Goal: Task Accomplishment & Management: Manage account settings

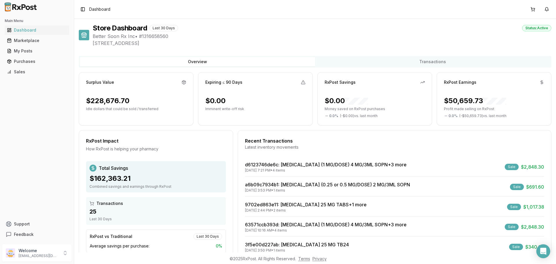
click at [19, 73] on div "Sales" at bounding box center [37, 72] width 60 height 6
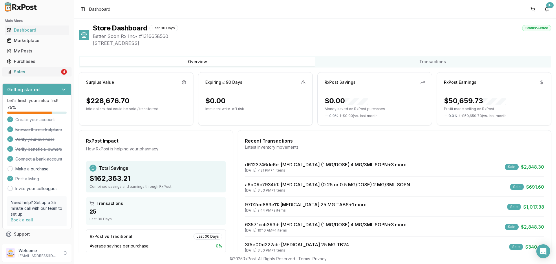
click at [44, 71] on div "Sales" at bounding box center [33, 72] width 53 height 6
click at [53, 78] on div "Main Menu Dashboard Marketplace My Posts Purchases Sales 4" at bounding box center [37, 46] width 74 height 65
click at [43, 72] on div "Sales" at bounding box center [33, 72] width 53 height 6
click at [36, 51] on div "My Posts" at bounding box center [37, 51] width 60 height 6
click at [15, 73] on div "Sales" at bounding box center [33, 72] width 53 height 6
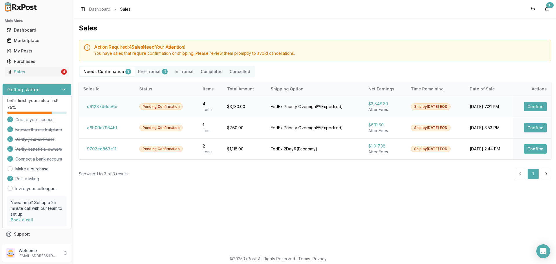
click at [533, 104] on button "Confirm" at bounding box center [535, 106] width 23 height 9
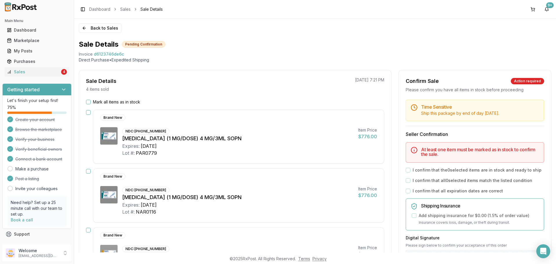
click at [89, 102] on button "Mark all items as in stock" at bounding box center [88, 102] width 5 height 5
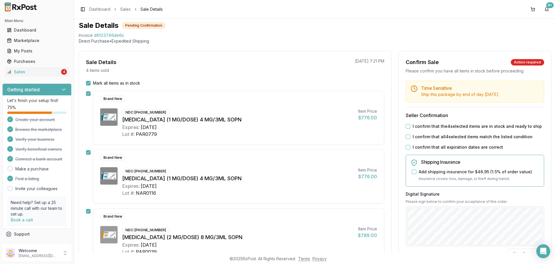
scroll to position [29, 0]
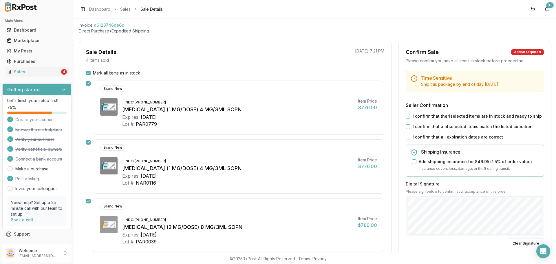
click at [408, 138] on button "I confirm that all expiration dates are correct" at bounding box center [408, 137] width 5 height 5
click at [407, 128] on button "I confirm that all 4 selected items match the listed condition" at bounding box center [408, 126] width 5 height 5
click at [408, 117] on button "I confirm that the 4 selected items are in stock and ready to ship" at bounding box center [408, 116] width 5 height 5
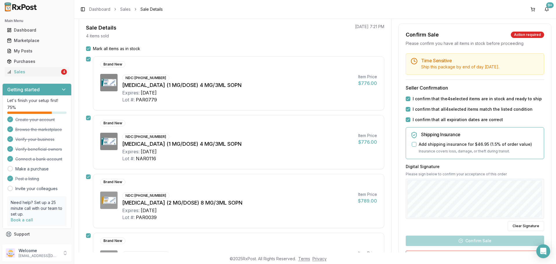
scroll to position [87, 0]
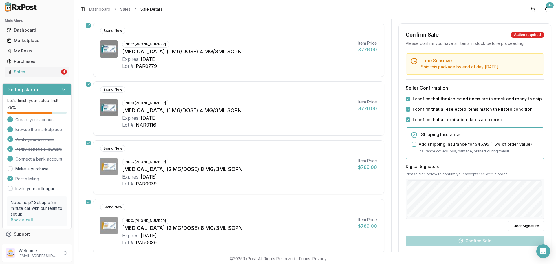
click at [534, 174] on div "Digital Signature Please sign below to confirm your acceptance of this order Cl…" at bounding box center [475, 197] width 138 height 67
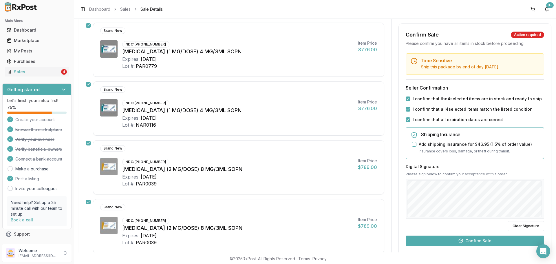
click at [503, 241] on button "Confirm Sale" at bounding box center [475, 240] width 138 height 10
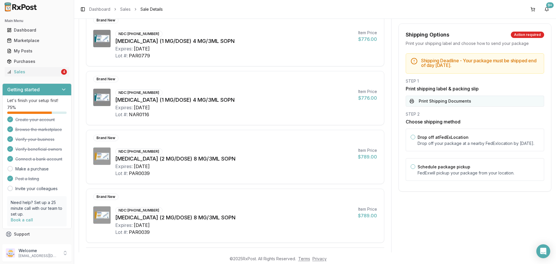
click at [415, 104] on button "Print Shipping Documents" at bounding box center [475, 101] width 138 height 11
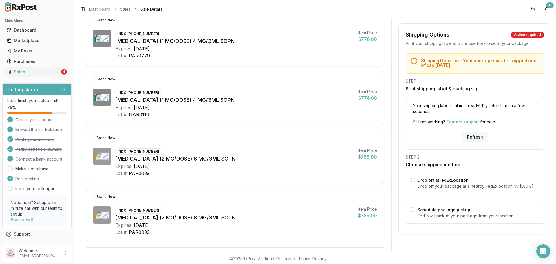
click at [478, 137] on button "Refresh" at bounding box center [475, 137] width 26 height 10
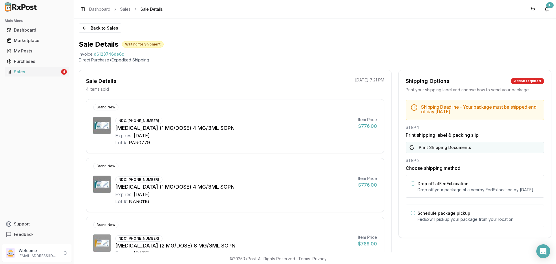
click at [478, 146] on button "Print Shipping Documents" at bounding box center [475, 147] width 138 height 11
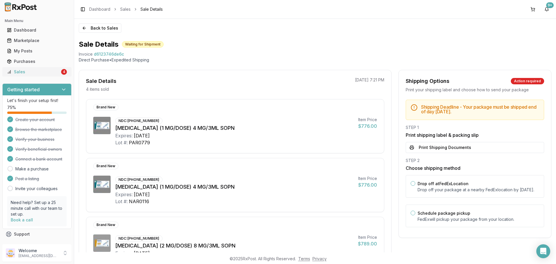
click at [22, 74] on div "Sales" at bounding box center [33, 72] width 53 height 6
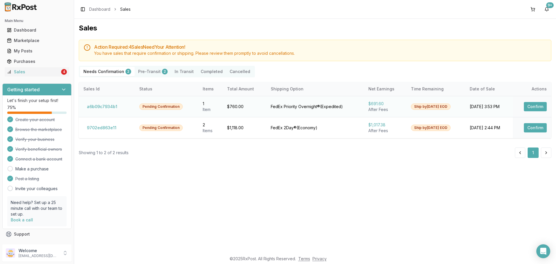
click at [545, 103] on button "Confirm" at bounding box center [535, 106] width 23 height 9
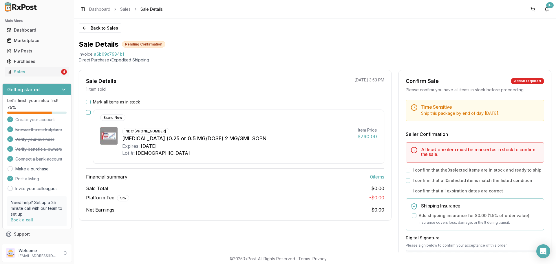
click at [88, 101] on button "Mark all items as in stock" at bounding box center [88, 102] width 5 height 5
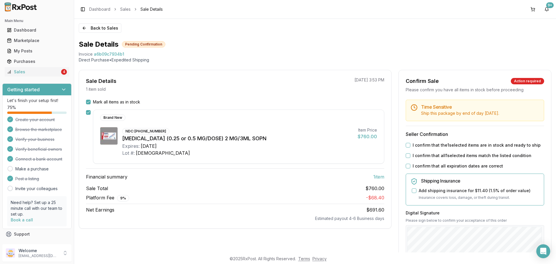
drag, startPoint x: 407, startPoint y: 146, endPoint x: 407, endPoint y: 152, distance: 6.1
click at [407, 150] on div "Time Sensitive Ship this package by end of day today . Seller Confirmation I co…" at bounding box center [475, 222] width 152 height 245
click at [406, 144] on button "I confirm that the 1 selected items are in stock and ready to ship" at bounding box center [408, 145] width 5 height 5
click at [408, 156] on button "I confirm that all 1 selected items match the listed condition" at bounding box center [408, 155] width 5 height 5
click at [406, 166] on button "I confirm that all expiration dates are correct" at bounding box center [408, 166] width 5 height 5
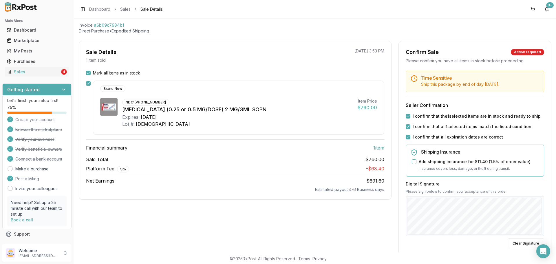
scroll to position [109, 0]
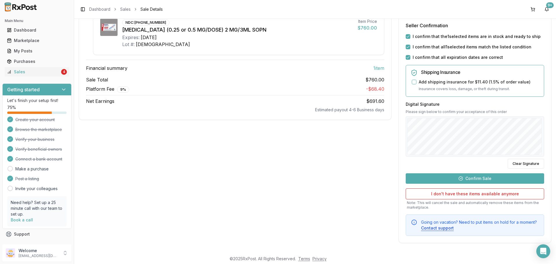
click at [473, 181] on button "Confirm Sale" at bounding box center [475, 178] width 138 height 10
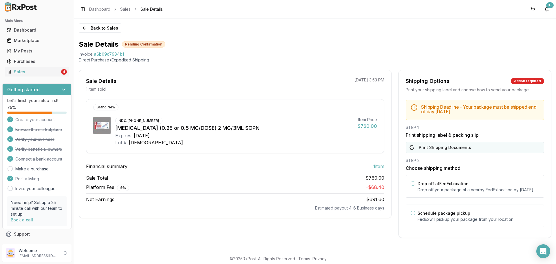
click at [461, 148] on button "Print Shipping Documents" at bounding box center [475, 147] width 138 height 11
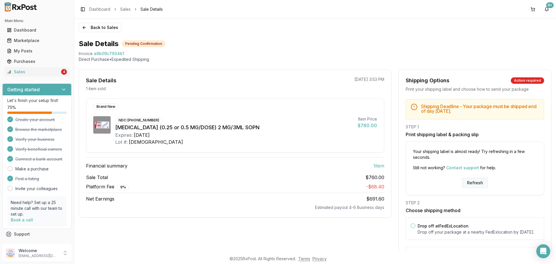
click at [479, 183] on button "Refresh" at bounding box center [475, 182] width 26 height 10
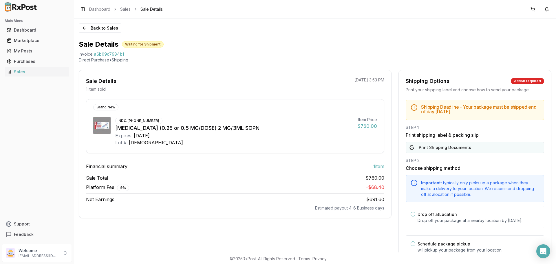
click at [443, 146] on button "Print Shipping Documents" at bounding box center [475, 147] width 138 height 11
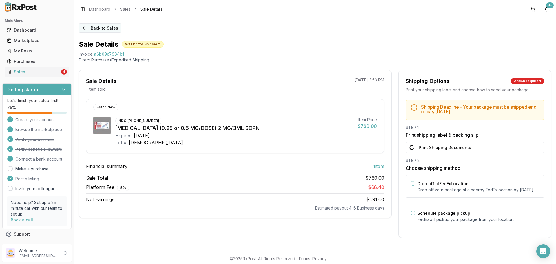
click at [83, 27] on button "Back to Sales" at bounding box center [100, 27] width 43 height 9
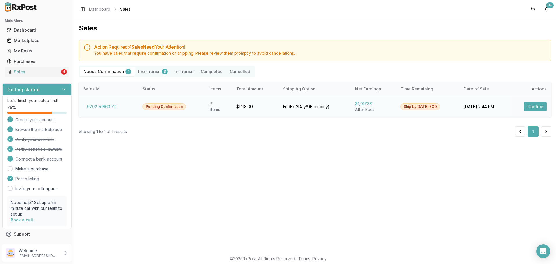
click at [532, 107] on button "Confirm" at bounding box center [535, 106] width 23 height 9
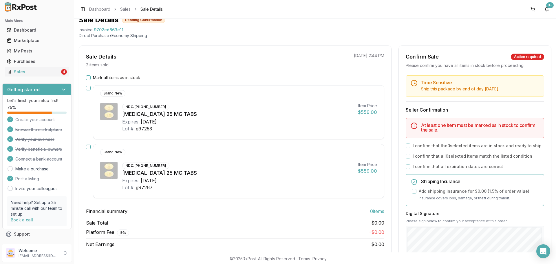
scroll to position [58, 0]
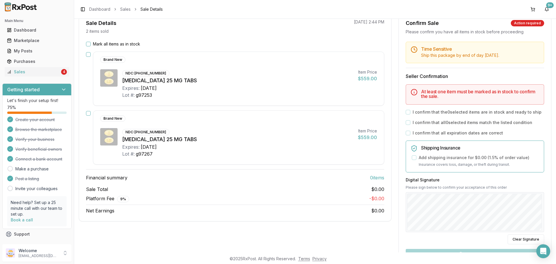
drag, startPoint x: 89, startPoint y: 43, endPoint x: 92, endPoint y: 42, distance: 3.5
click at [89, 43] on button "Mark all items as in stock" at bounding box center [88, 44] width 5 height 5
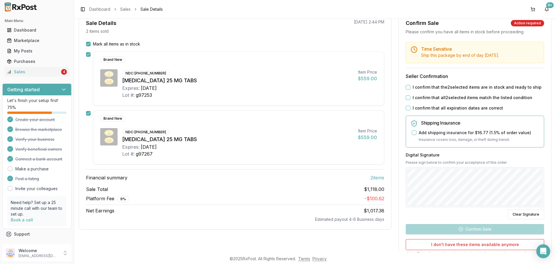
click at [406, 109] on button "I confirm that all expiration dates are correct" at bounding box center [408, 108] width 5 height 5
click at [407, 99] on button "I confirm that all 2 selected items match the listed condition" at bounding box center [408, 97] width 5 height 5
click at [406, 88] on button "I confirm that the 2 selected items are in stock and ready to ship" at bounding box center [408, 87] width 5 height 5
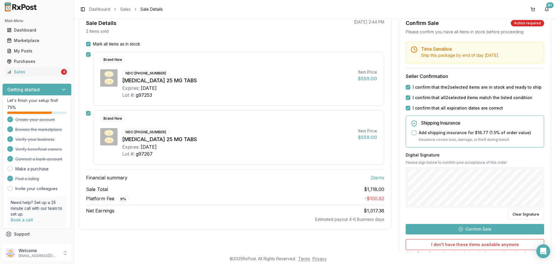
click at [467, 229] on button "Confirm Sale" at bounding box center [475, 229] width 138 height 10
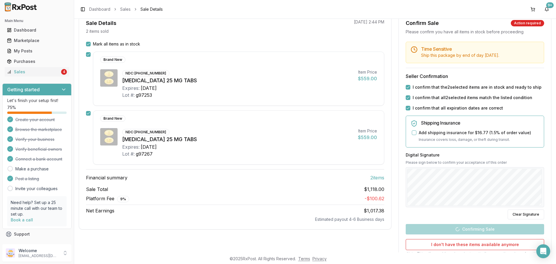
scroll to position [34, 0]
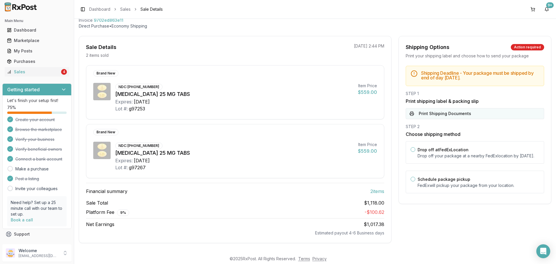
click at [463, 114] on button "Print Shipping Documents" at bounding box center [475, 113] width 138 height 11
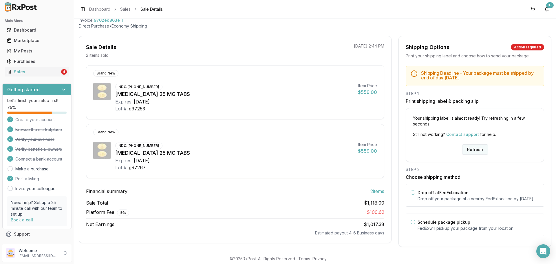
click at [473, 151] on button "Refresh" at bounding box center [475, 149] width 26 height 10
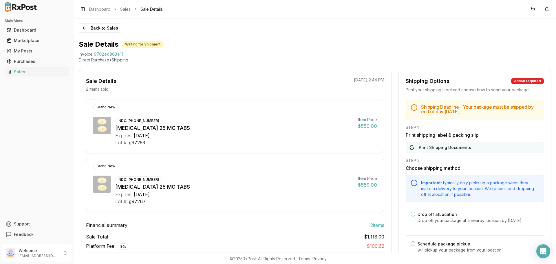
click at [472, 151] on button "Print Shipping Documents" at bounding box center [475, 147] width 138 height 11
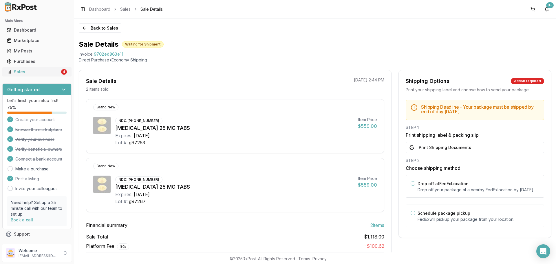
click at [39, 69] on div "Sales" at bounding box center [33, 72] width 53 height 6
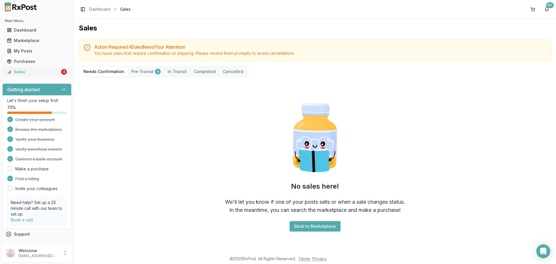
drag, startPoint x: 27, startPoint y: 72, endPoint x: 28, endPoint y: 75, distance: 3.4
click at [27, 71] on div "Sales" at bounding box center [33, 72] width 53 height 6
click at [38, 72] on div "Sales" at bounding box center [33, 72] width 53 height 6
click at [17, 73] on div "Sales" at bounding box center [33, 72] width 53 height 6
click at [52, 67] on link "Sales 4" at bounding box center [37, 72] width 65 height 10
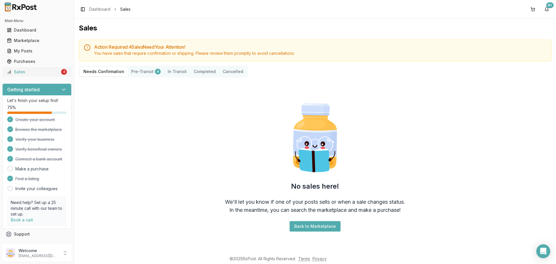
click at [33, 71] on div "Sales" at bounding box center [33, 72] width 53 height 6
click at [40, 69] on link "Sales 4" at bounding box center [37, 72] width 65 height 10
click at [41, 55] on link "My Posts" at bounding box center [37, 51] width 65 height 10
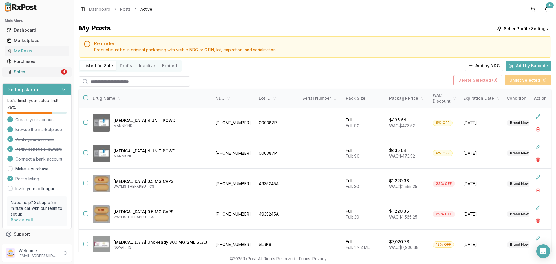
click at [35, 70] on div "Sales" at bounding box center [33, 72] width 53 height 6
